Goal: Find specific page/section: Find specific page/section

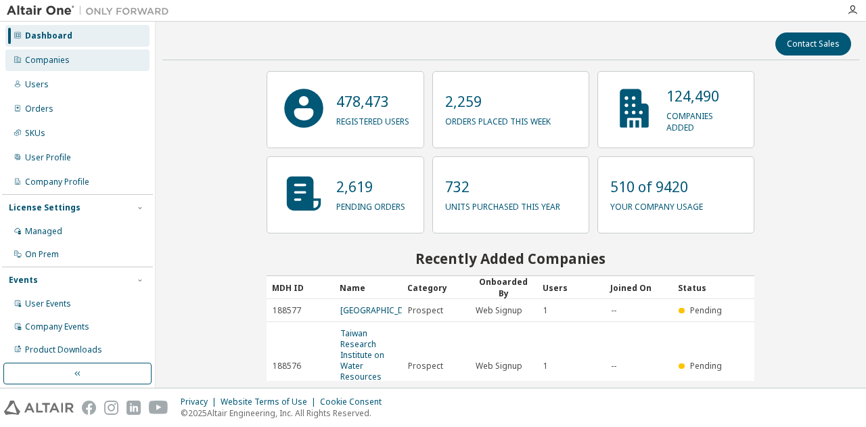
click at [55, 50] on div "Companies" at bounding box center [77, 60] width 144 height 22
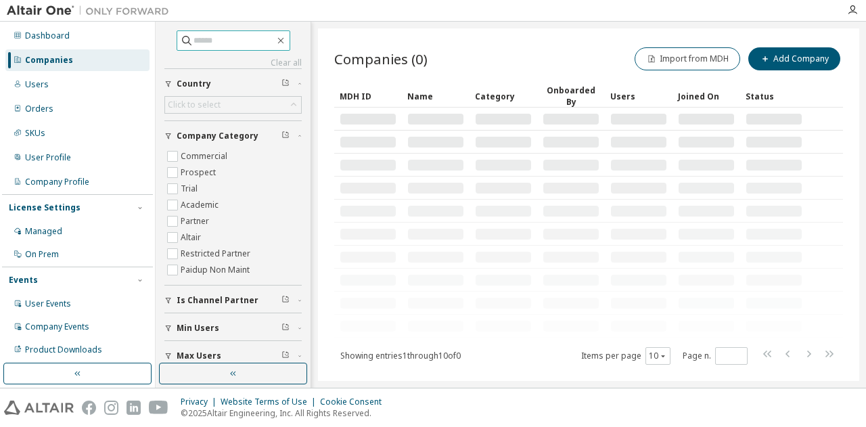
click at [180, 37] on icon at bounding box center [187, 41] width 14 height 14
click at [193, 46] on input "text" at bounding box center [233, 41] width 81 height 14
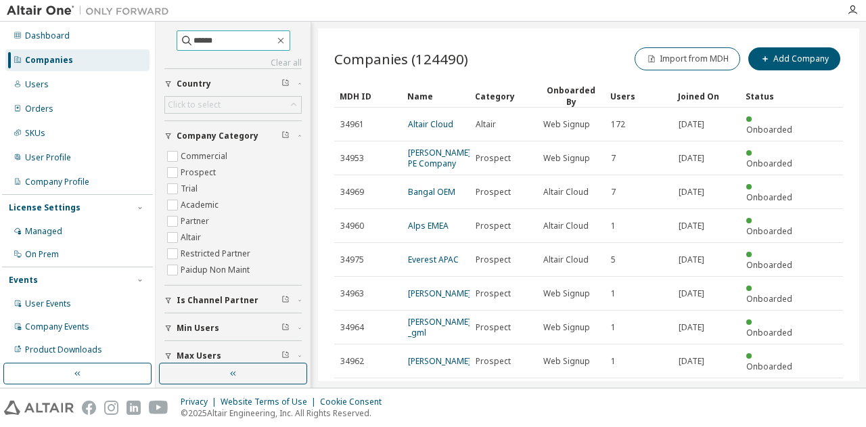
type input "******"
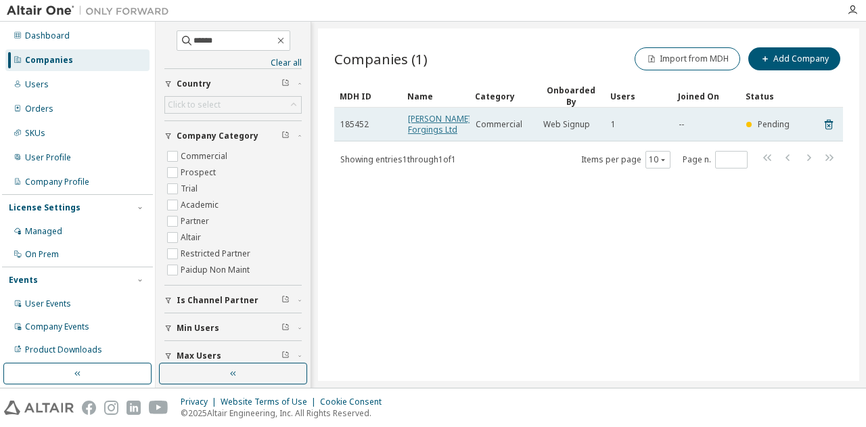
click at [432, 119] on link "Ramkrishna Forgings Ltd" at bounding box center [439, 124] width 63 height 22
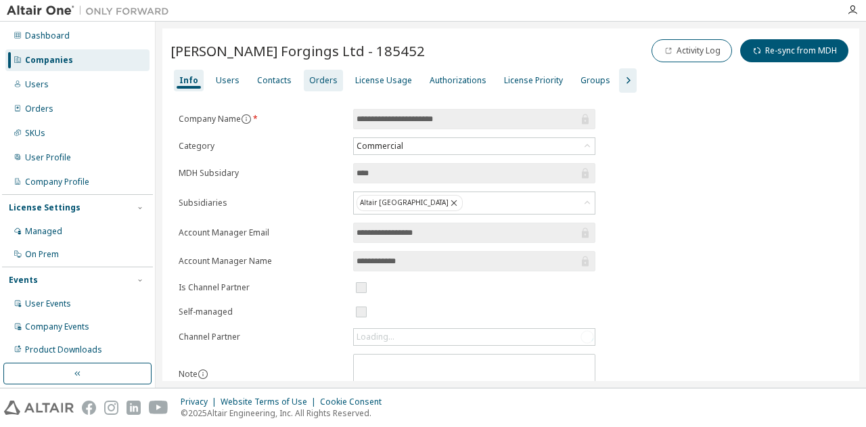
click at [319, 85] on div "Orders" at bounding box center [323, 80] width 28 height 11
